Goal: Communication & Community: Ask a question

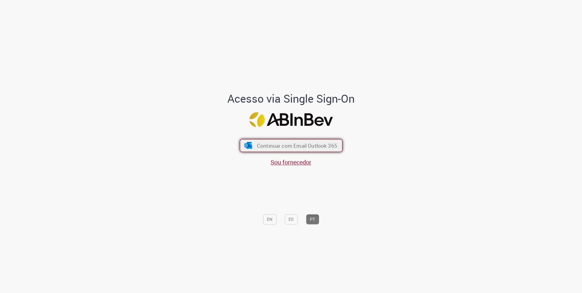
click at [250, 144] on button "Continuar com Email Outlook 365" at bounding box center [291, 145] width 103 height 13
drag, startPoint x: 256, startPoint y: 143, endPoint x: 242, endPoint y: 119, distance: 28.4
click at [257, 144] on span "Continuar com Email Outlook 365" at bounding box center [296, 145] width 79 height 7
click at [264, 142] on span "Continuar com Email Outlook 365" at bounding box center [297, 145] width 80 height 7
click at [314, 149] on button "Continuar com Email Outlook 365" at bounding box center [291, 145] width 103 height 13
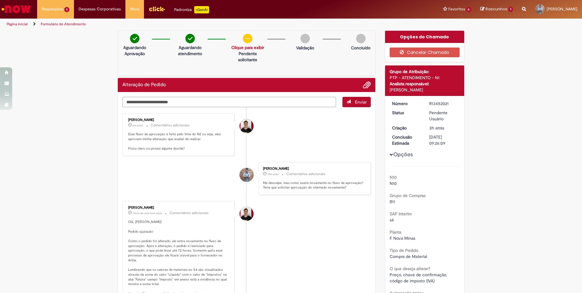
click at [284, 104] on textarea "Digite sua mensagem aqui..." at bounding box center [229, 102] width 214 height 10
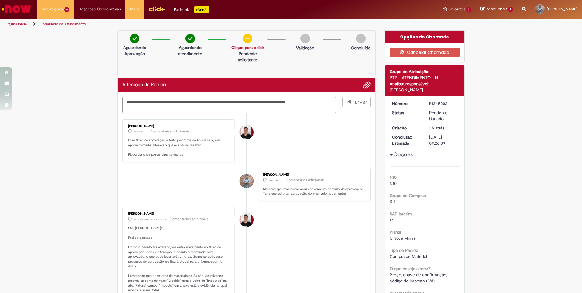
type textarea "**********"
click at [356, 101] on span "Enviar" at bounding box center [357, 105] width 28 height 16
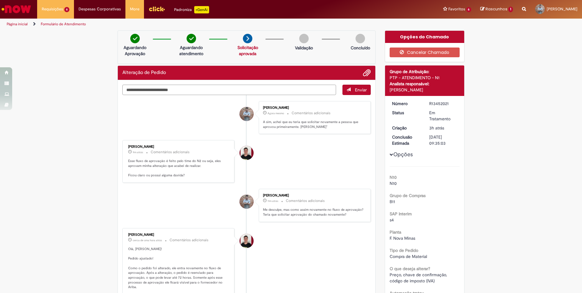
click at [204, 91] on textarea "Digite sua mensagem aqui..." at bounding box center [229, 90] width 214 height 10
type textarea "**"
click at [356, 93] on button "Enviar" at bounding box center [356, 90] width 28 height 10
